Goal: Information Seeking & Learning: Learn about a topic

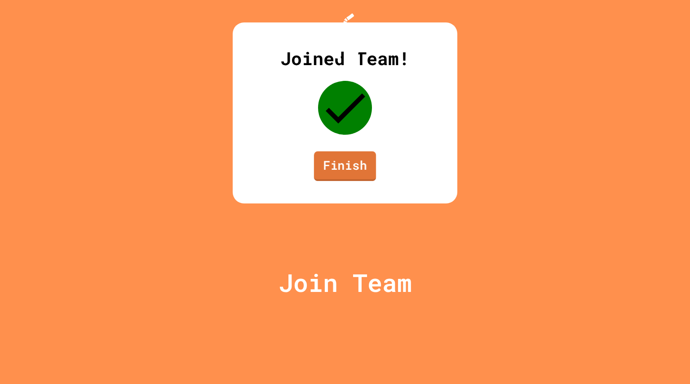
click at [357, 181] on link "Finish" at bounding box center [345, 166] width 62 height 30
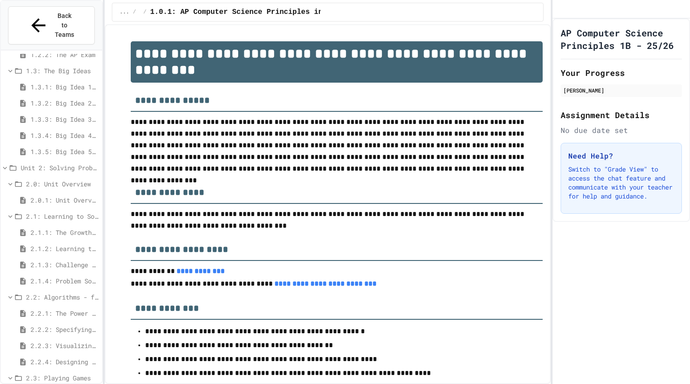
scroll to position [147, 0]
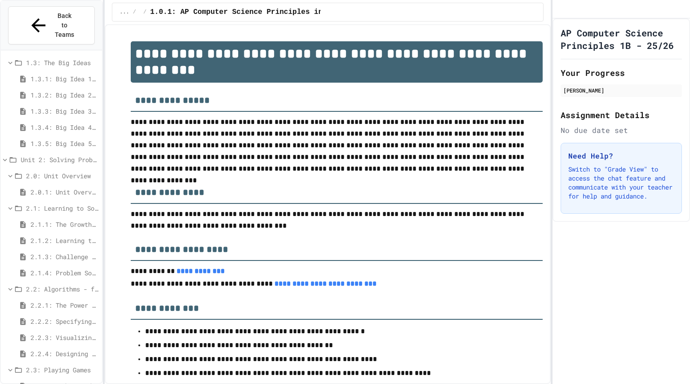
click at [58, 268] on span "2.1.4: Problem Solving Practice" at bounding box center [65, 272] width 68 height 9
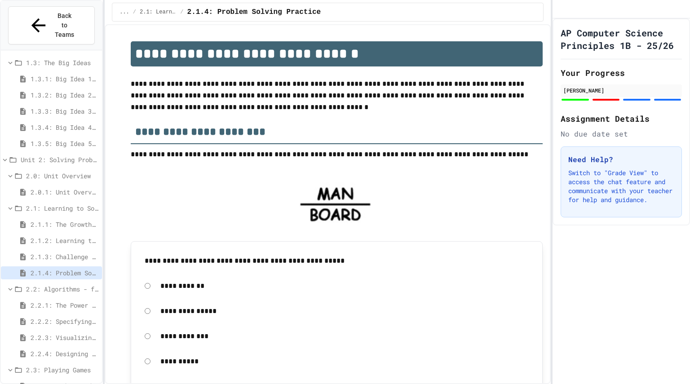
click at [46, 347] on div "2.2.4: Designing Flowcharts" at bounding box center [51, 355] width 101 height 16
click at [44, 349] on span "2.2.4: Designing Flowcharts" at bounding box center [65, 353] width 68 height 9
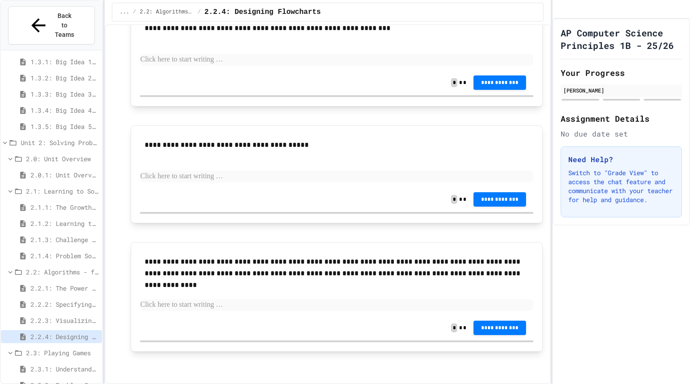
scroll to position [941, 0]
click at [292, 357] on p at bounding box center [337, 361] width 412 height 12
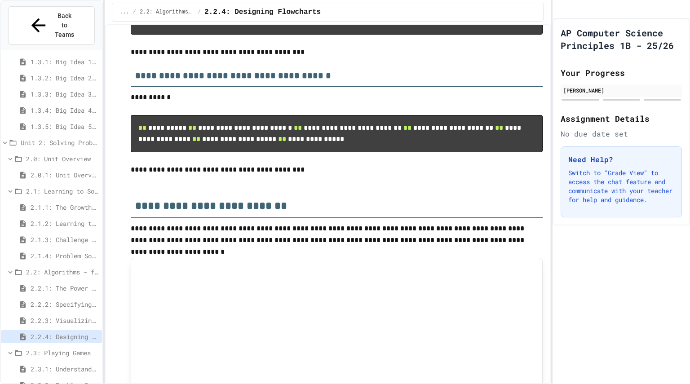
scroll to position [265, 0]
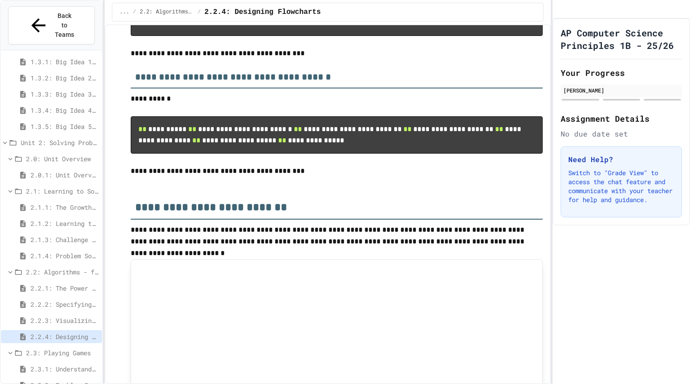
click at [260, 154] on pre "**********" at bounding box center [337, 134] width 412 height 37
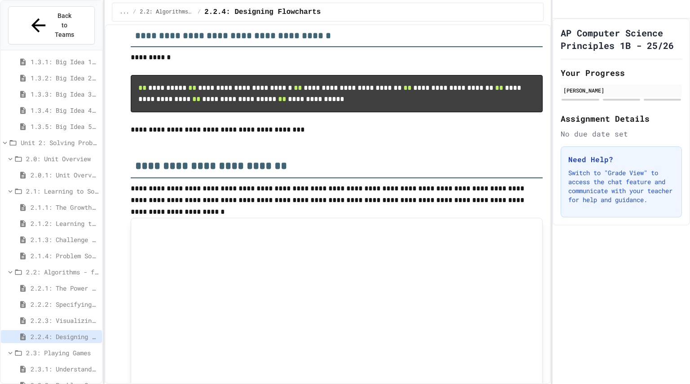
scroll to position [306, 0]
click at [45, 348] on span "2.3: Playing Games" at bounding box center [62, 352] width 72 height 9
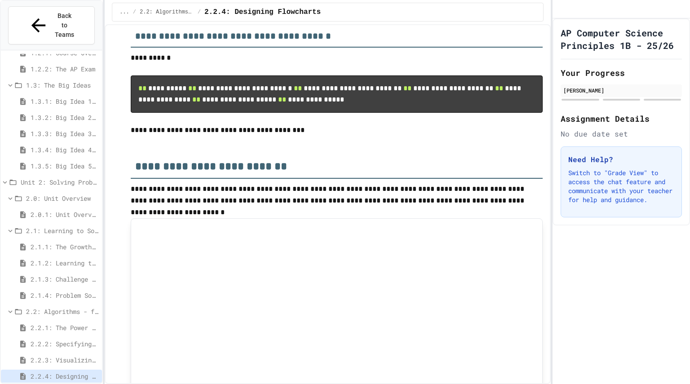
scroll to position [132, 0]
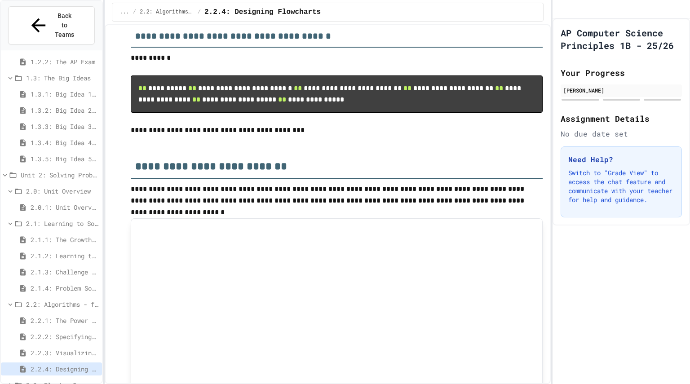
click at [32, 380] on span "2.3: Playing Games" at bounding box center [62, 384] width 72 height 9
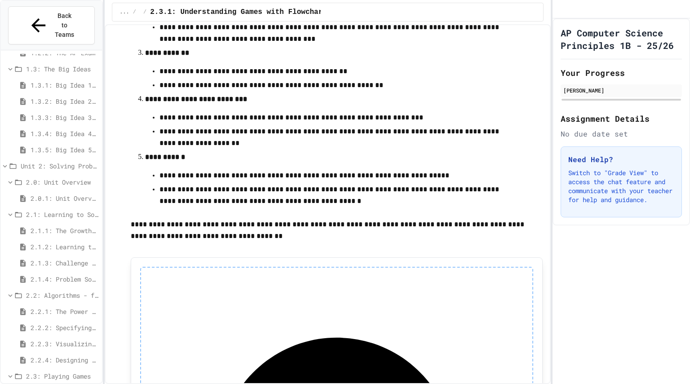
scroll to position [316, 0]
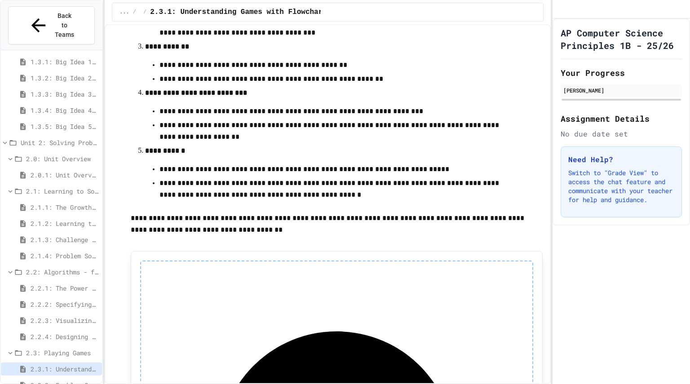
click at [57, 380] on span "2.3.2: Problem Solving Reflection" at bounding box center [65, 384] width 68 height 9
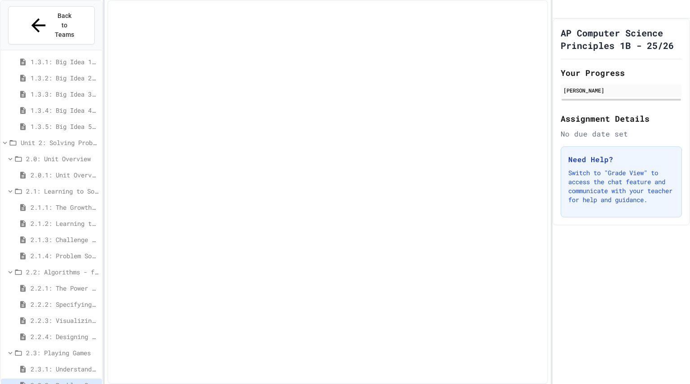
scroll to position [157, 0]
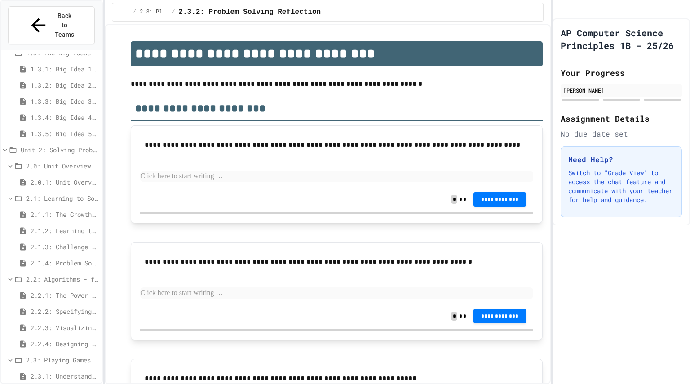
click at [54, 339] on span "2.2.4: Designing Flowcharts" at bounding box center [65, 343] width 68 height 9
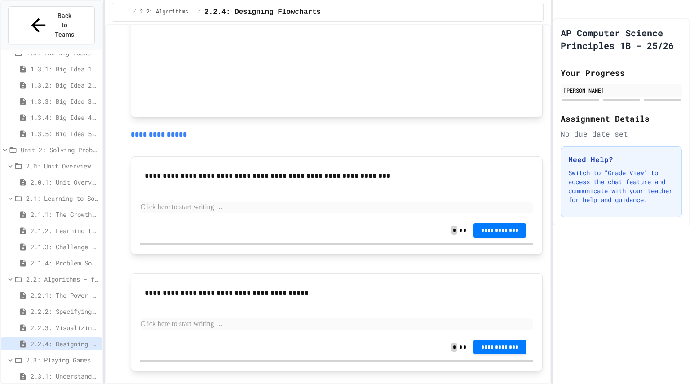
scroll to position [941, 0]
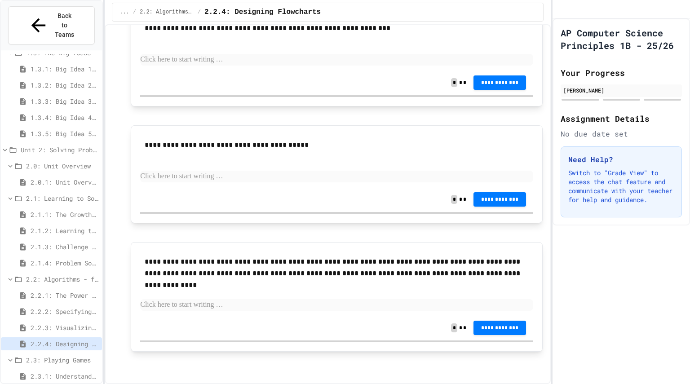
click at [70, 337] on div "2.2.4: Designing Flowcharts" at bounding box center [51, 345] width 101 height 16
click at [70, 337] on div "2.2.4: Designing Flowcharts" at bounding box center [51, 343] width 101 height 13
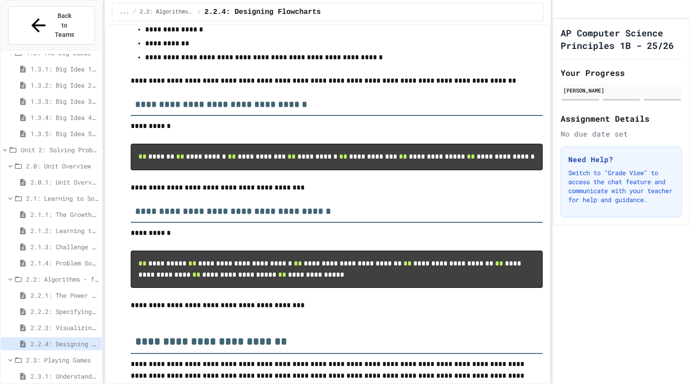
scroll to position [0, 0]
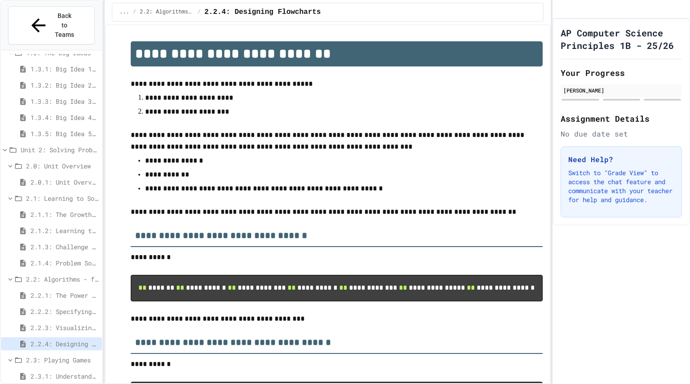
click at [60, 371] on span "2.3.1: Understanding Games with Flowcharts" at bounding box center [65, 375] width 68 height 9
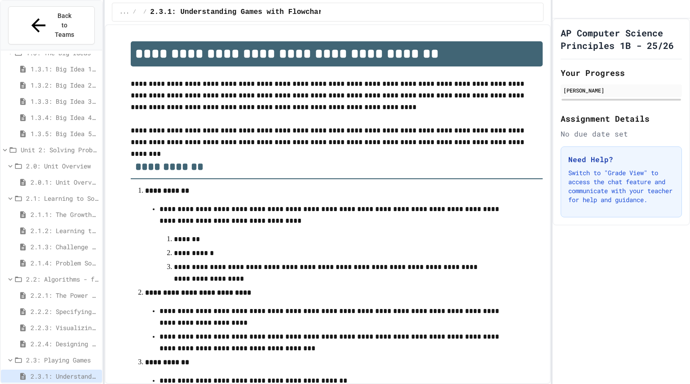
click at [66, 339] on span "2.2.4: Designing Flowcharts" at bounding box center [65, 343] width 68 height 9
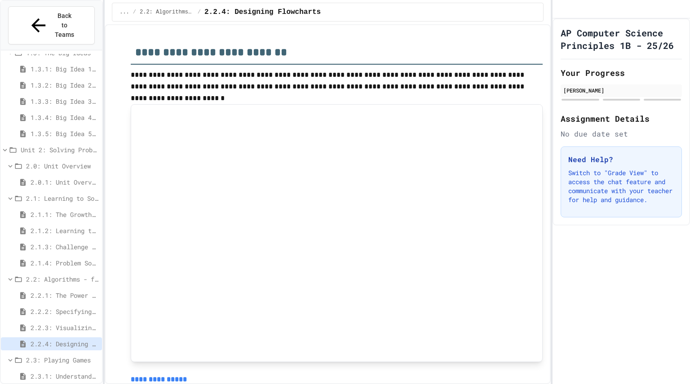
scroll to position [407, 0]
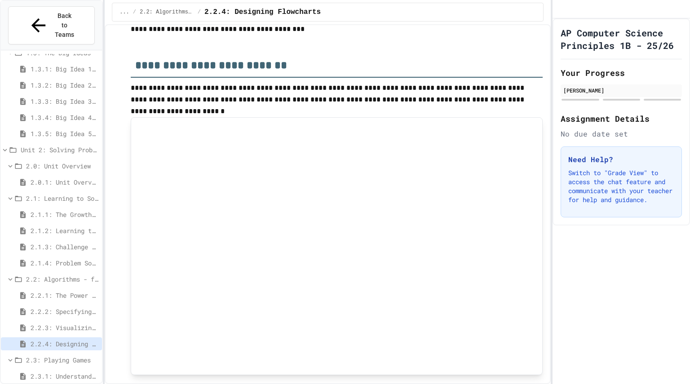
click at [172, 47] on p at bounding box center [337, 41] width 412 height 12
click at [70, 371] on span "2.3.1: Understanding Games with Flowcharts" at bounding box center [65, 375] width 68 height 9
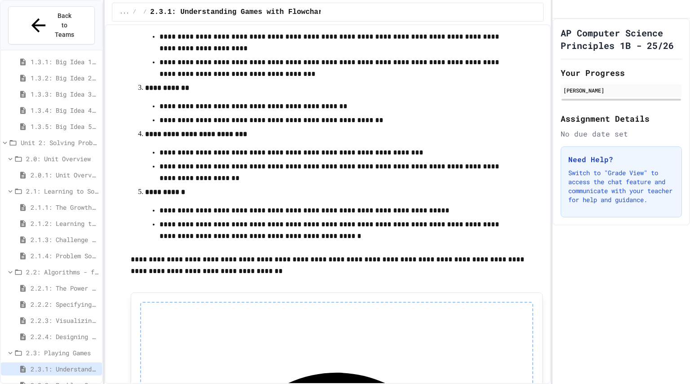
scroll to position [316, 0]
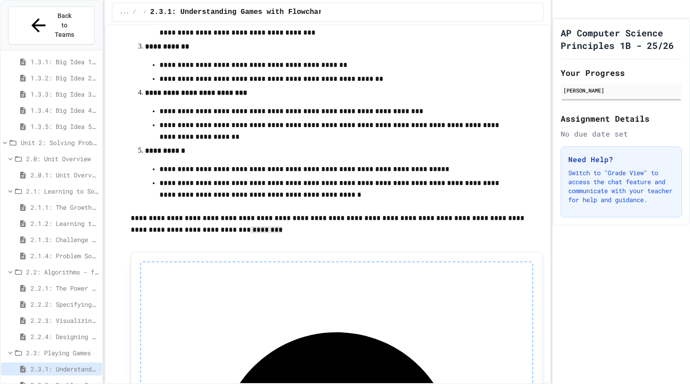
drag, startPoint x: 172, startPoint y: 233, endPoint x: 266, endPoint y: 234, distance: 93.8
click at [266, 234] on p "**********" at bounding box center [337, 224] width 412 height 24
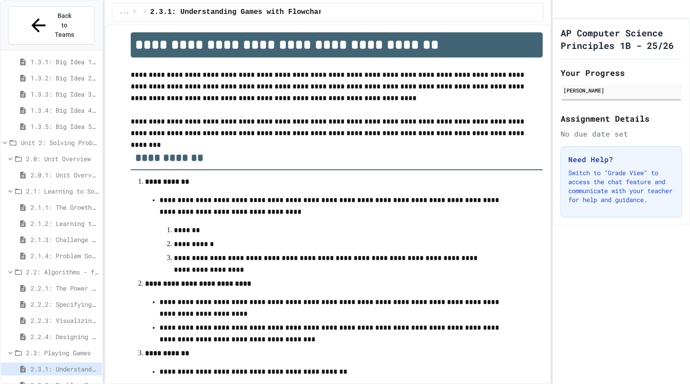
scroll to position [9, 0]
click at [332, 247] on p "**********" at bounding box center [333, 245] width 319 height 12
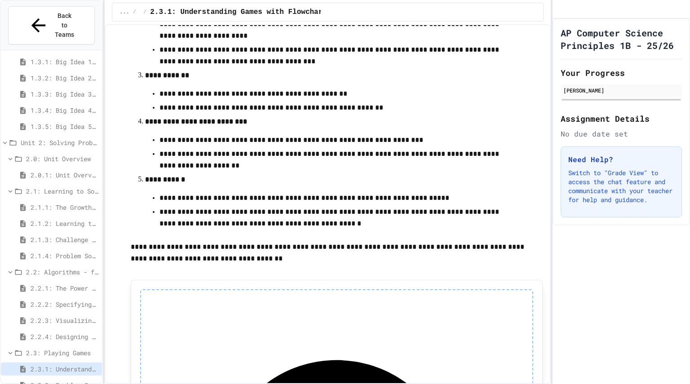
scroll to position [0, 0]
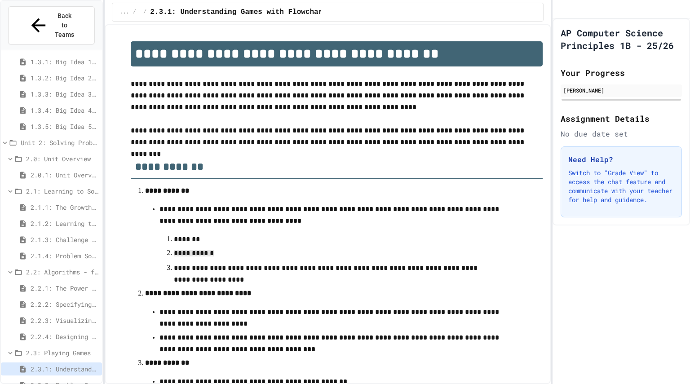
drag, startPoint x: 174, startPoint y: 255, endPoint x: 217, endPoint y: 256, distance: 42.7
click at [217, 256] on p "**********" at bounding box center [333, 253] width 319 height 13
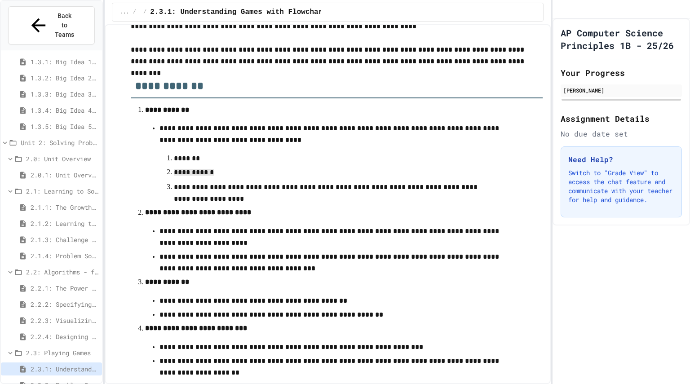
scroll to position [81, 0]
click at [285, 266] on p "**********" at bounding box center [333, 262] width 348 height 23
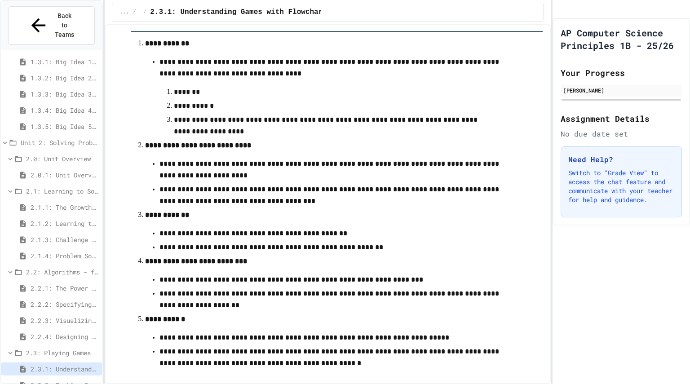
scroll to position [148, 0]
